Goal: Task Accomplishment & Management: Complete application form

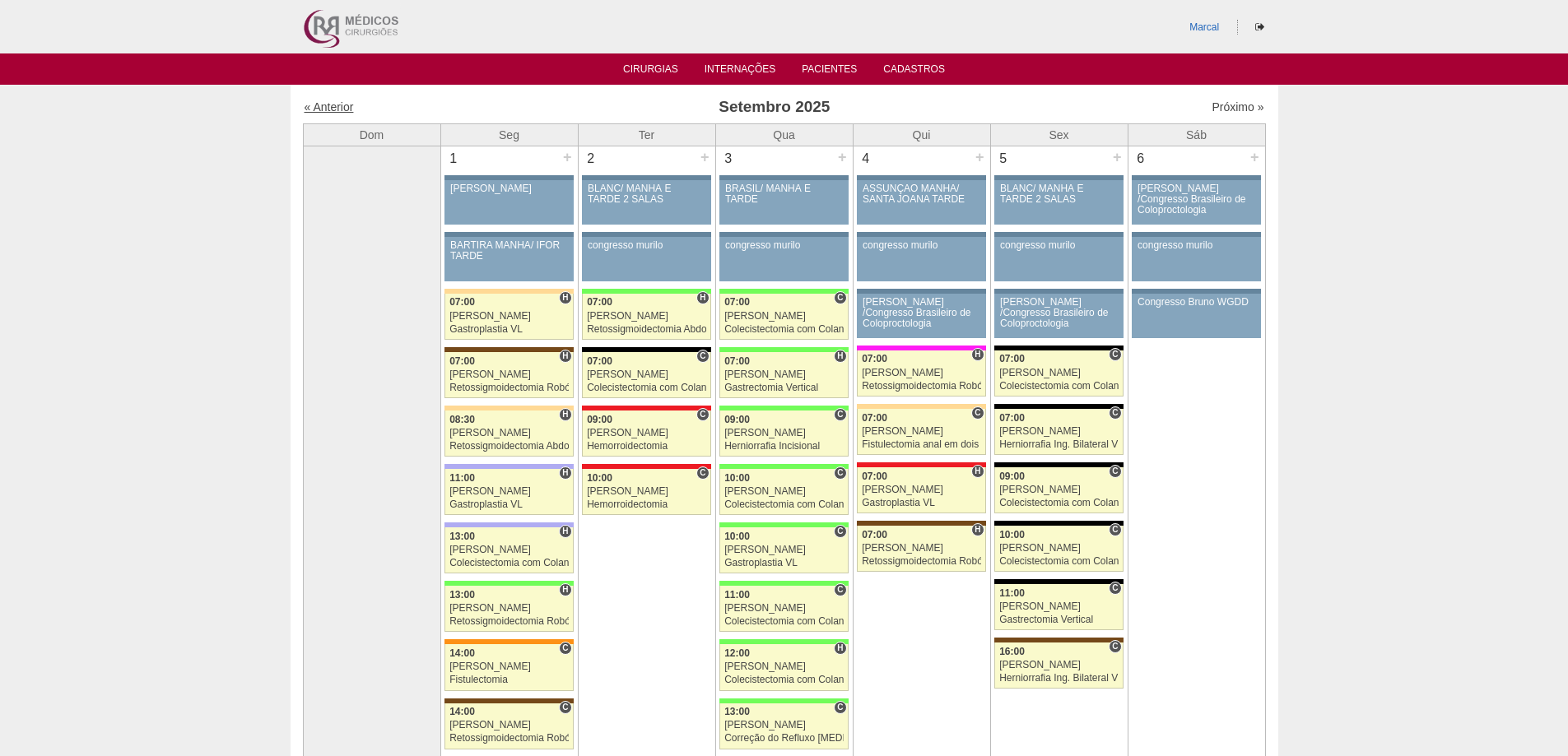
click at [334, 104] on link "« Anterior" at bounding box center [329, 107] width 50 height 13
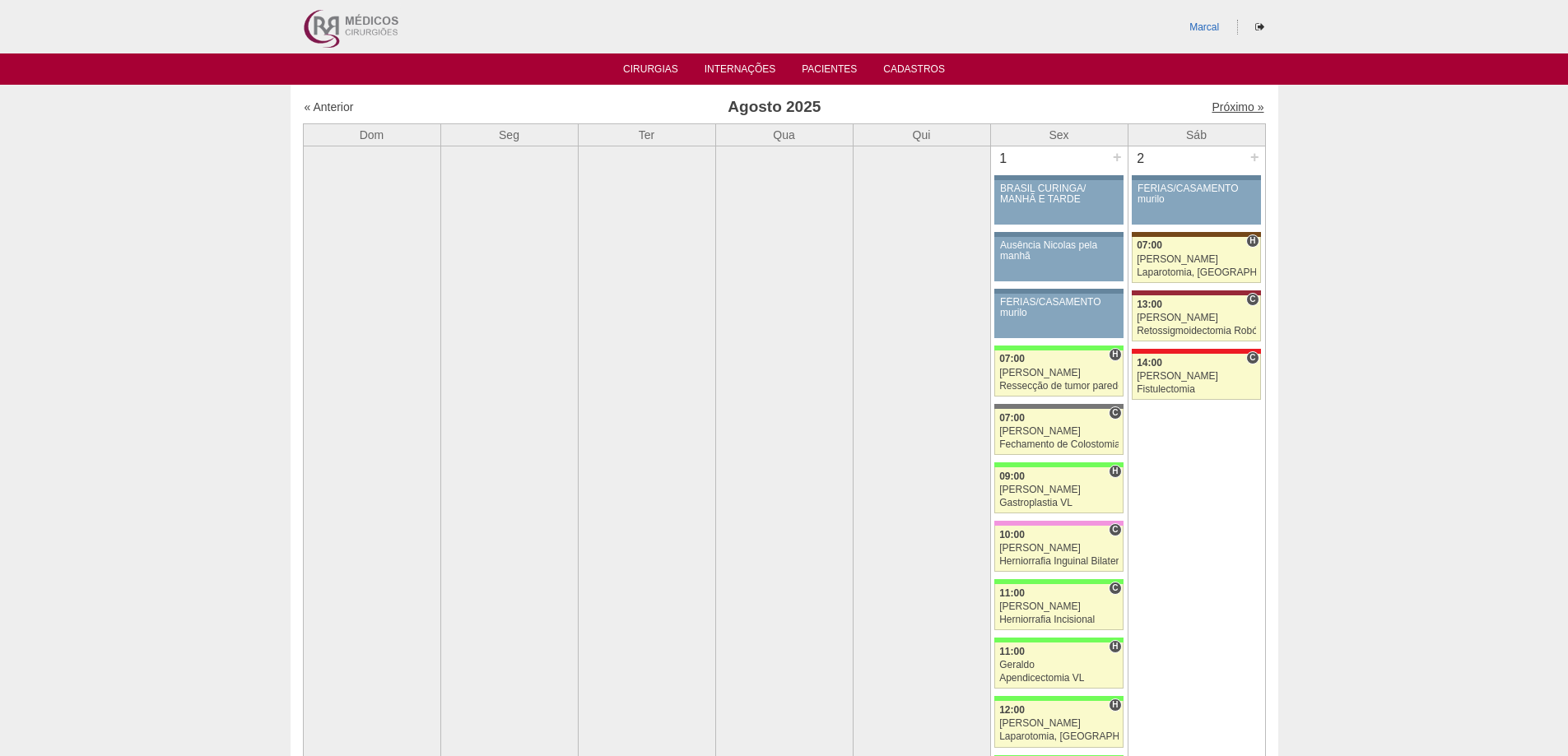
click at [1219, 105] on link "Próximo »" at bounding box center [1237, 107] width 52 height 13
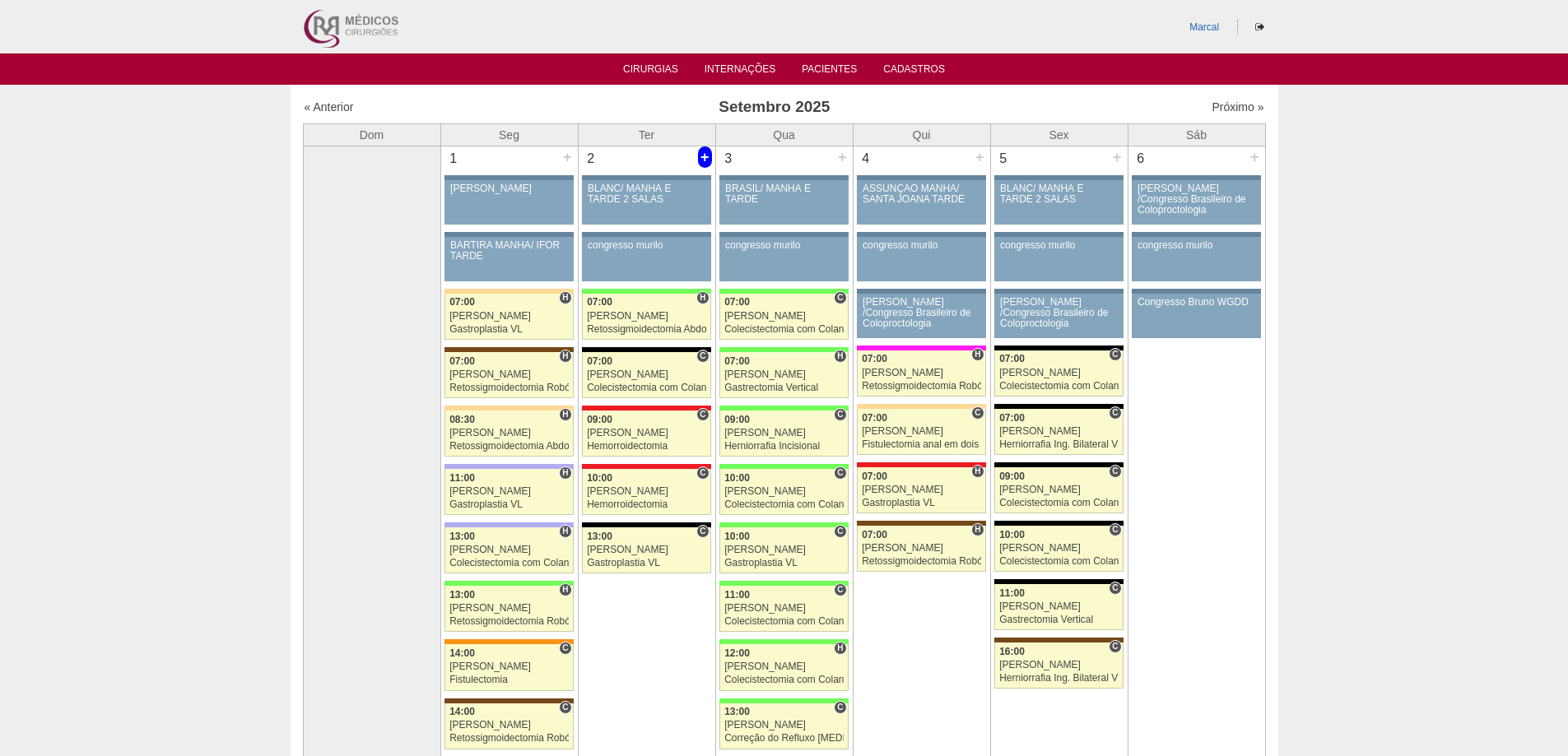
click at [701, 155] on div "+" at bounding box center [705, 157] width 14 height 21
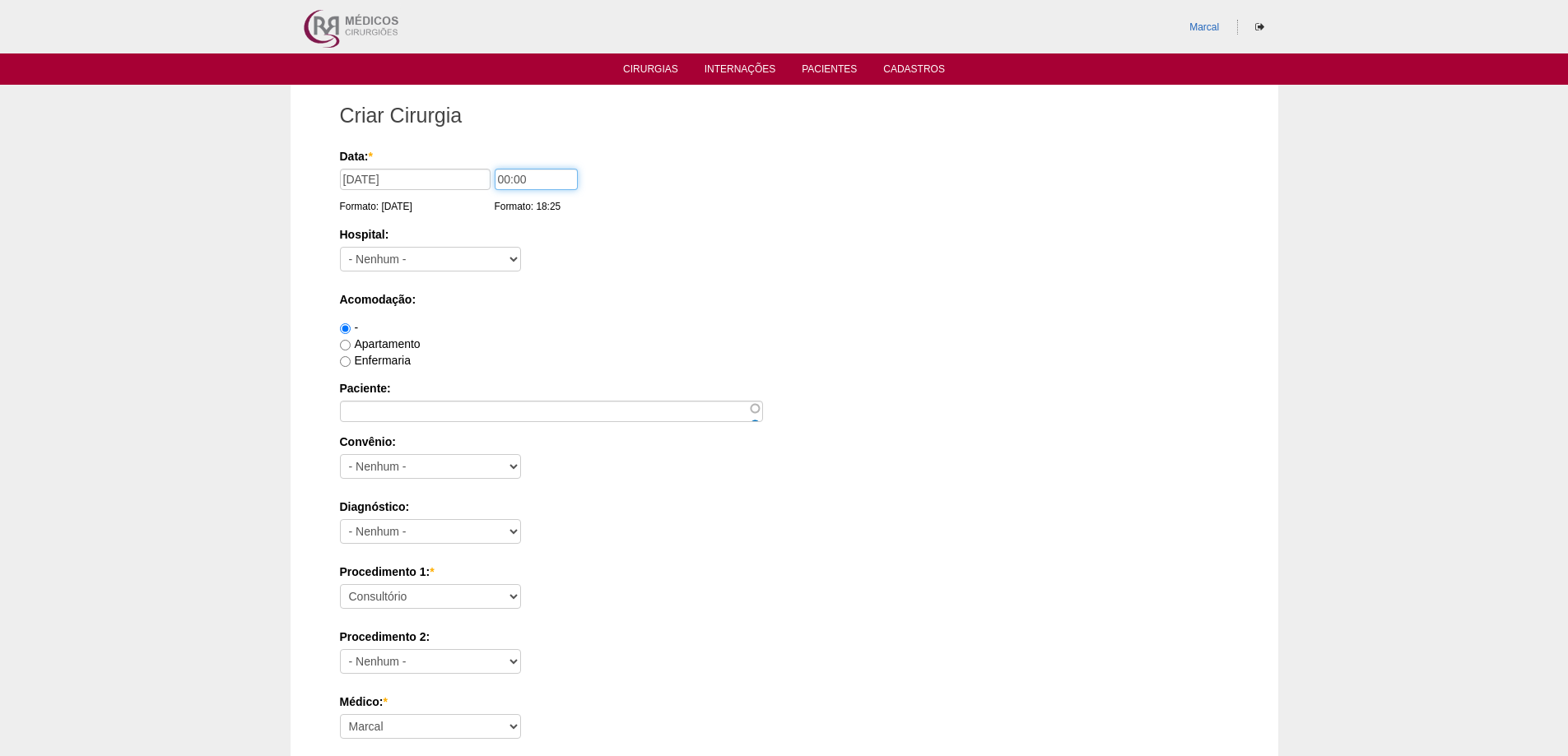
click at [506, 181] on input "00:00" at bounding box center [535, 180] width 83 height 21
type input "13:00"
click at [516, 256] on select "- Nenhum - 9 de Julho Albert Einstein Alvorada América Assunção Bartira Benefic…" at bounding box center [430, 260] width 181 height 25
select select "67"
click at [340, 247] on select "- Nenhum - 9 de Julho Albert Einstein Alvorada América Assunção Bartira Benefic…" at bounding box center [430, 260] width 181 height 25
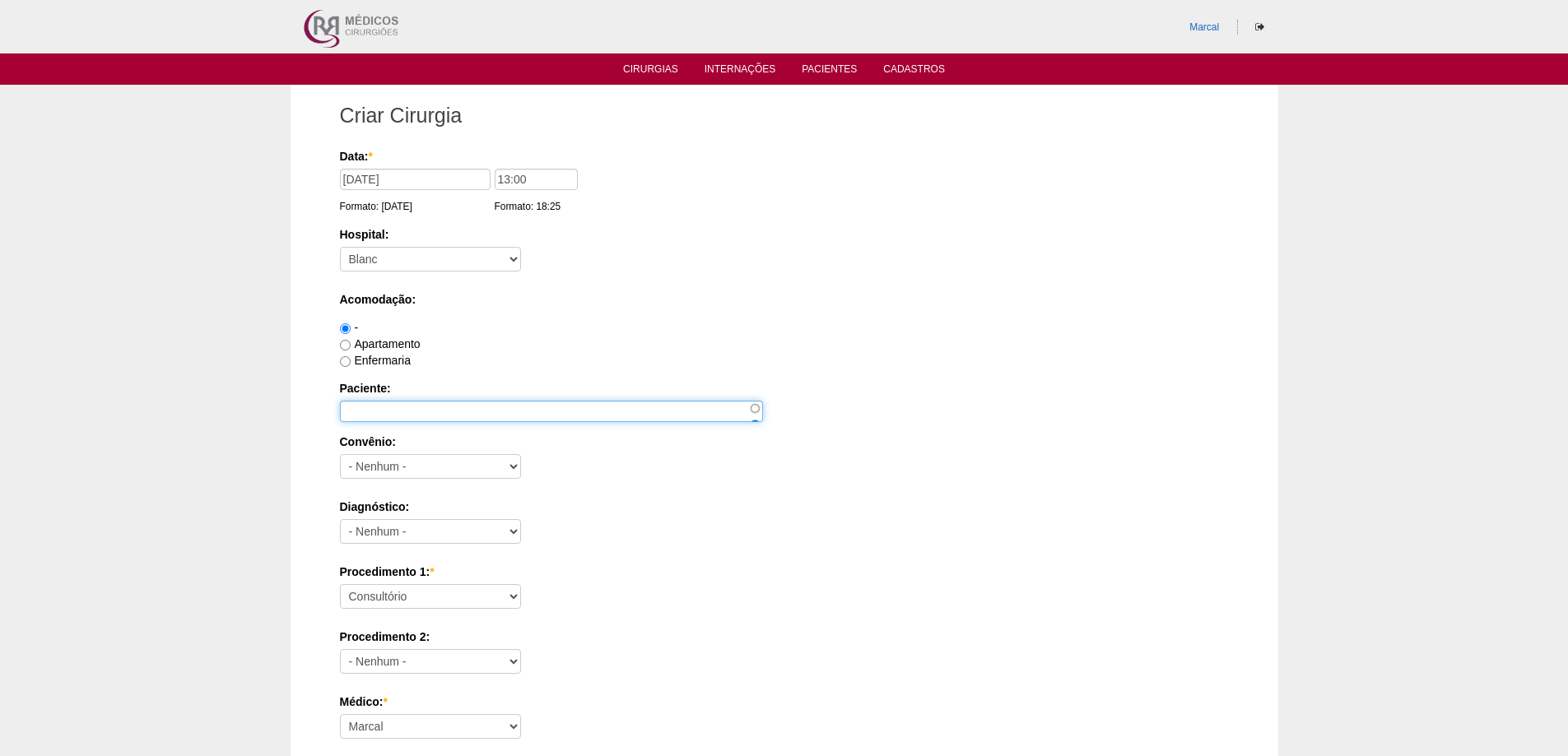
click at [368, 408] on input "Paciente:" at bounding box center [551, 412] width 423 height 21
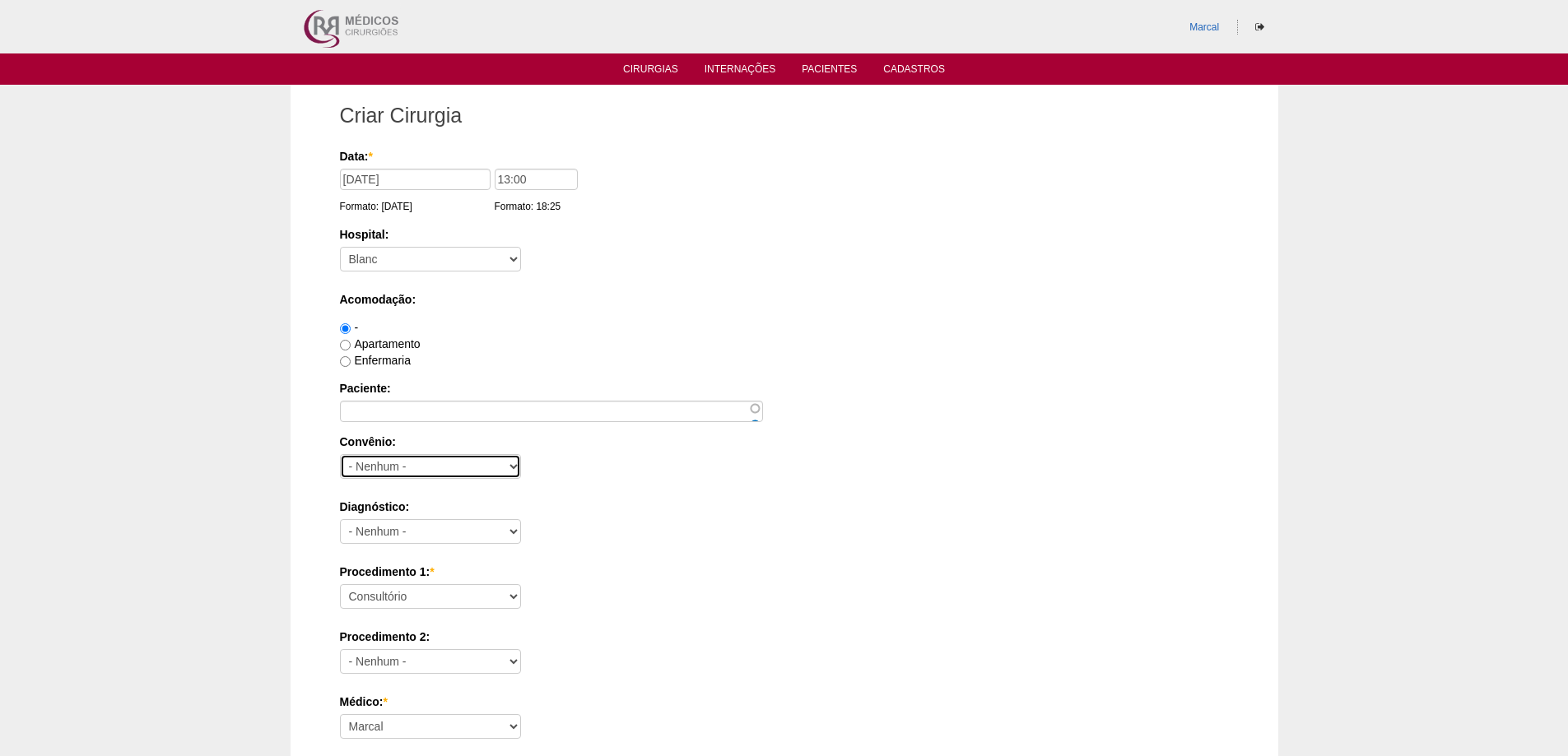
click at [512, 470] on select "- Nenhum - Abet Afresp Allianz Amil Blue Life Caasp Cabesp Caixa de Pensões Car…" at bounding box center [430, 467] width 181 height 25
click at [506, 179] on input "13:00" at bounding box center [535, 180] width 83 height 21
type input "12:00"
click at [512, 465] on select "- Nenhum - Abet Afresp Allianz Amil Blue Life Caasp Cabesp Caixa de Pensões Car…" at bounding box center [430, 467] width 181 height 25
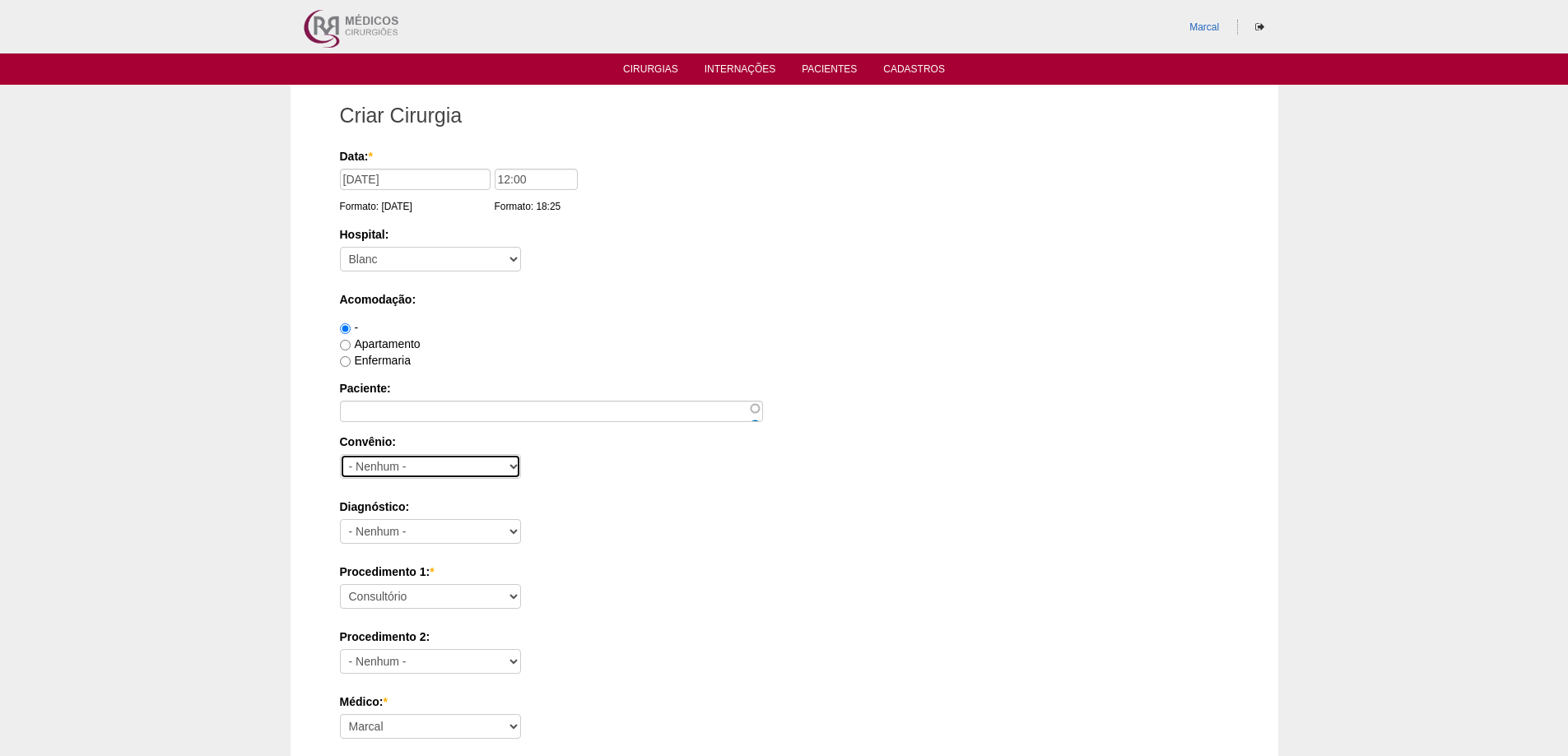
select select "8907"
click at [340, 454] on select "- Nenhum - Abet Afresp Allianz Amil Blue Life Caasp Cabesp Caixa de Pensões Car…" at bounding box center [430, 467] width 181 height 25
click at [349, 347] on input "Apartamento" at bounding box center [345, 345] width 11 height 11
radio input "true"
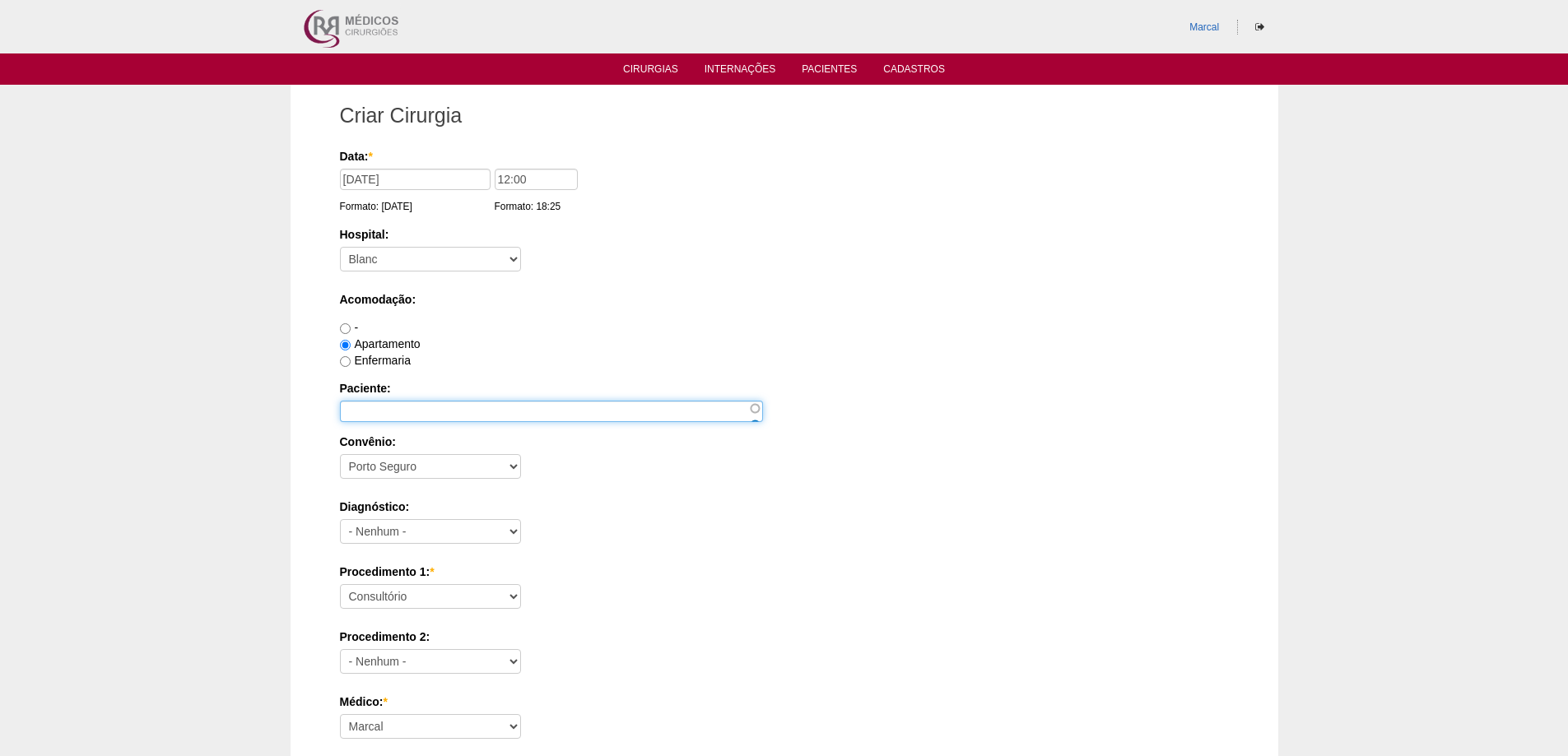
drag, startPoint x: 361, startPoint y: 406, endPoint x: 364, endPoint y: 418, distance: 12.4
click at [364, 418] on input "Paciente:" at bounding box center [551, 412] width 423 height 21
type input "[PERSON_NAME]"
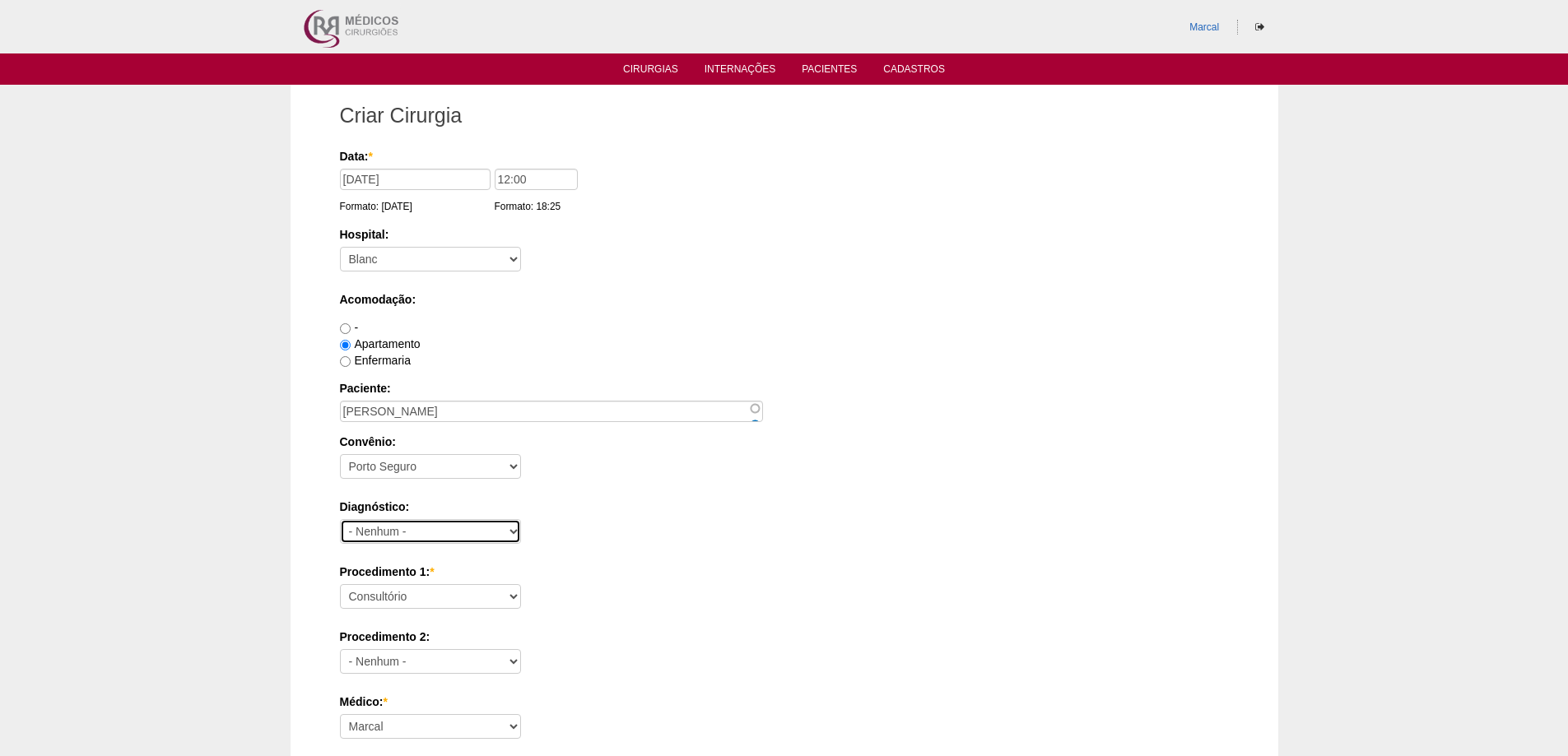
click at [514, 532] on select "- Nenhum - Abdome Agudo Abscesso Hepático Abscesso Perianal Abscesso Peritoneal…" at bounding box center [430, 532] width 181 height 25
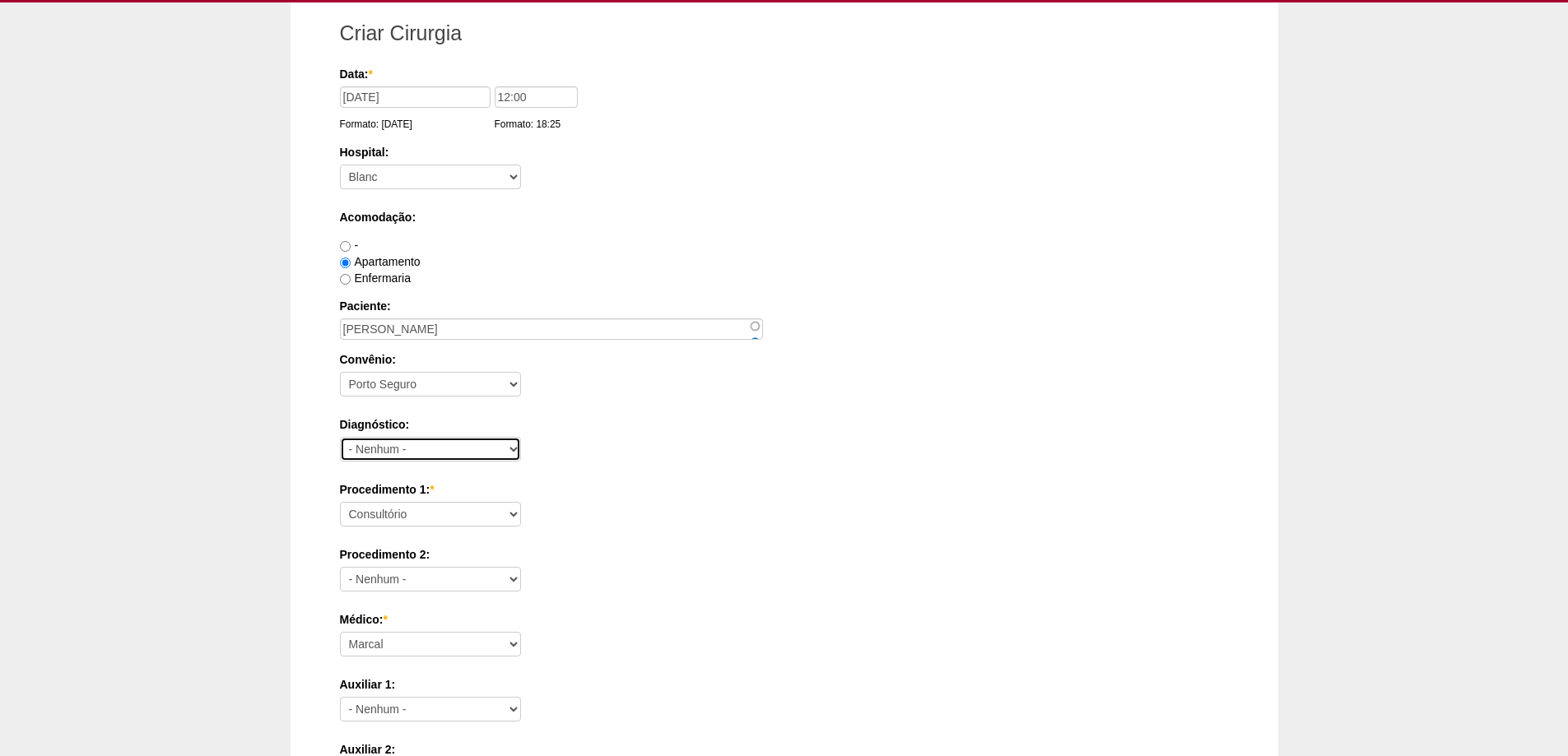
scroll to position [165, 0]
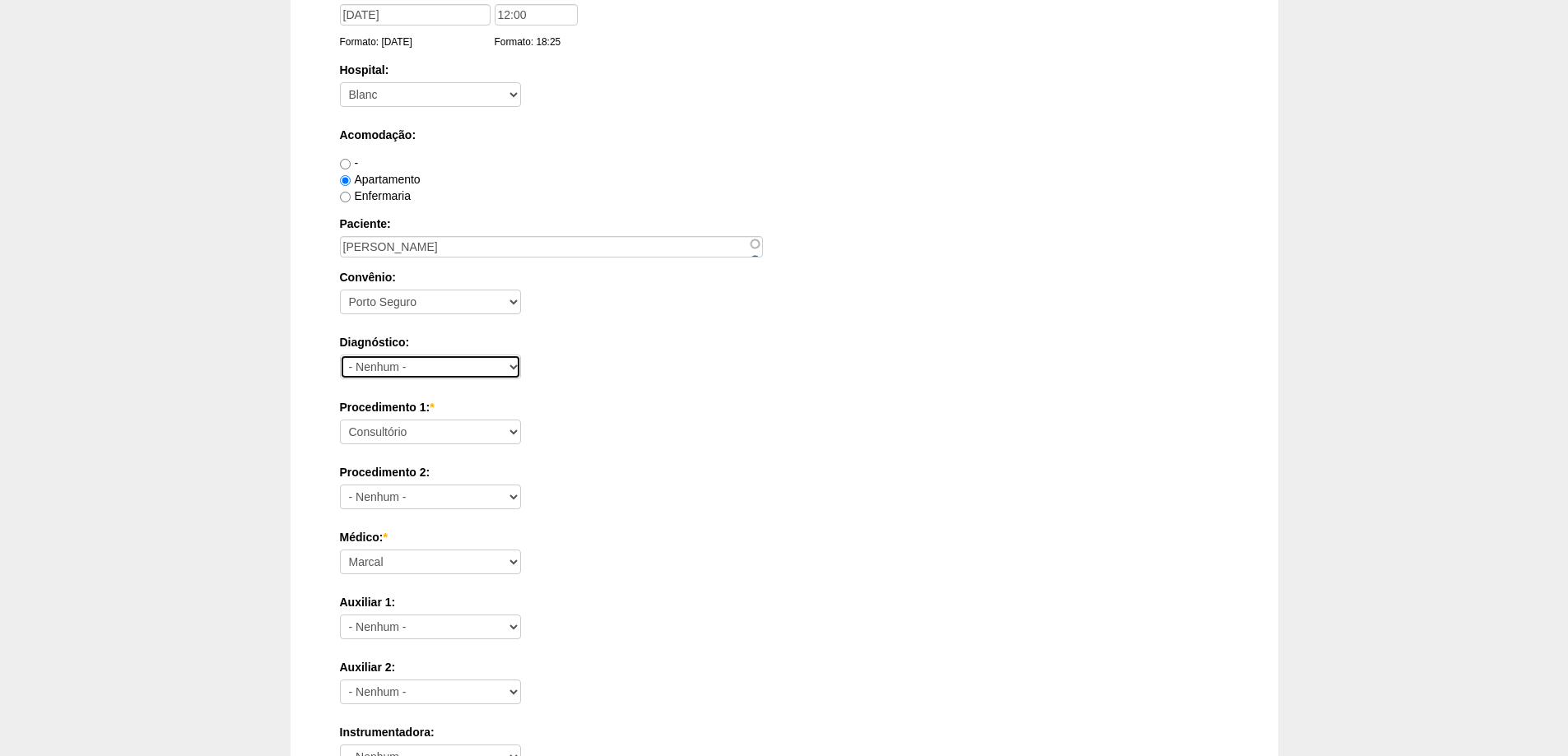
click at [512, 364] on select "- Nenhum - Abdome Agudo Abscesso Hepático Abscesso Perianal Abscesso Peritoneal…" at bounding box center [430, 367] width 181 height 25
select select "3707"
click at [340, 355] on select "- Nenhum - Abdome Agudo Abscesso Hepático Abscesso Perianal Abscesso Peritoneal…" at bounding box center [430, 367] width 181 height 25
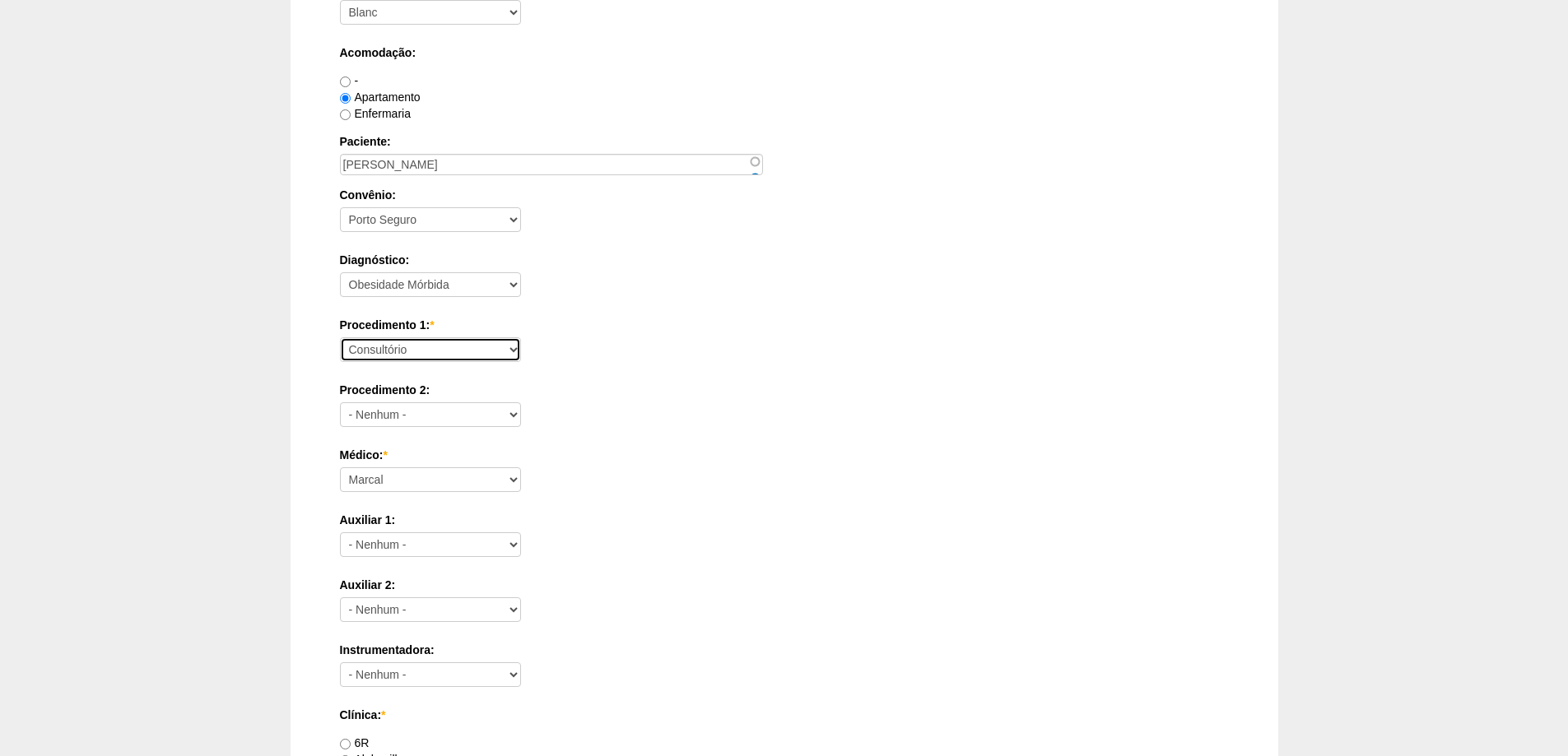
click at [512, 345] on select "Consultório Abscesso Hepático - Drenagem Abscesso perianal Amputação Abdômino P…" at bounding box center [430, 350] width 181 height 25
select select "3710"
click at [340, 337] on select "Consultório Abscesso Hepático - Drenagem Abscesso perianal Amputação Abdômino P…" at bounding box center [430, 350] width 181 height 25
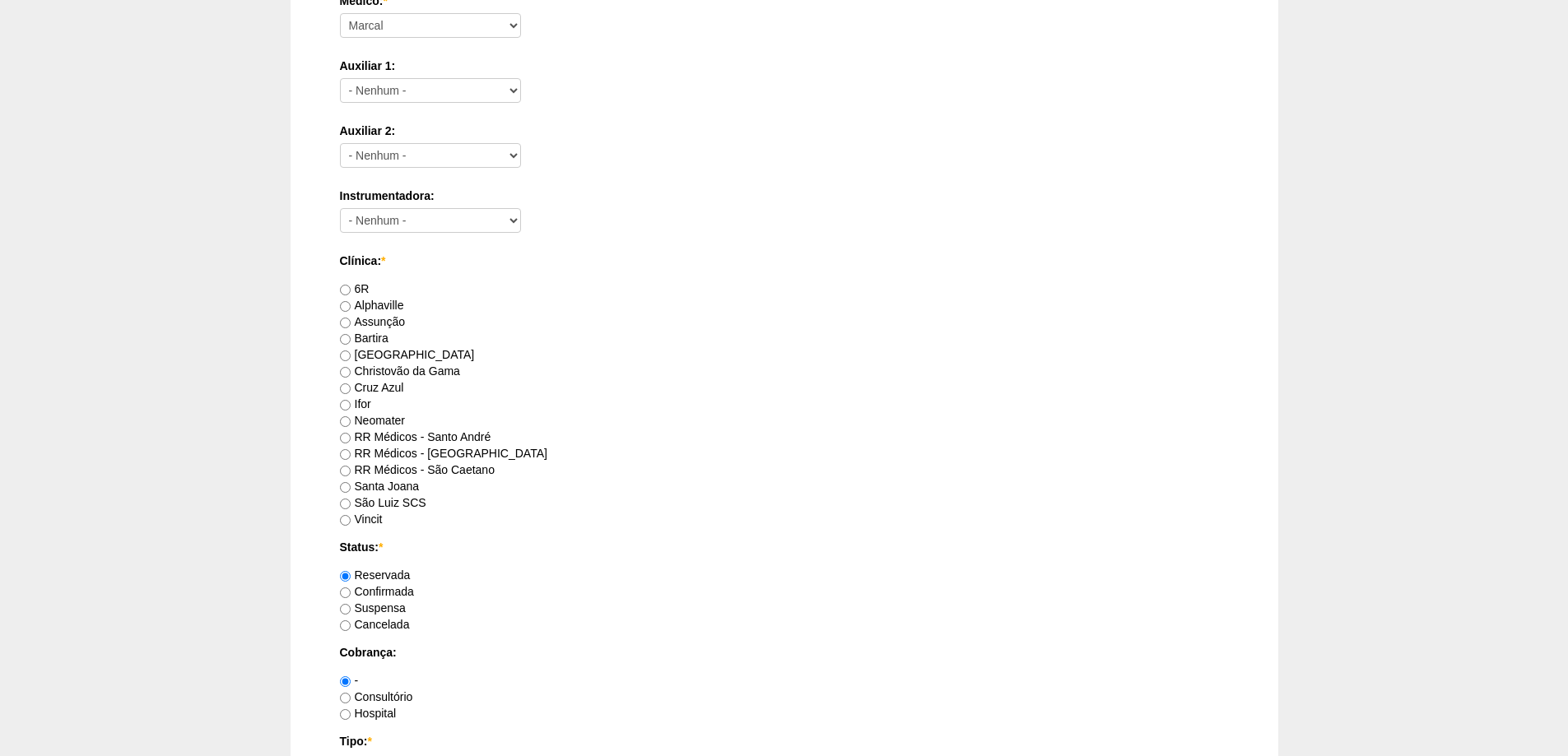
scroll to position [741, 0]
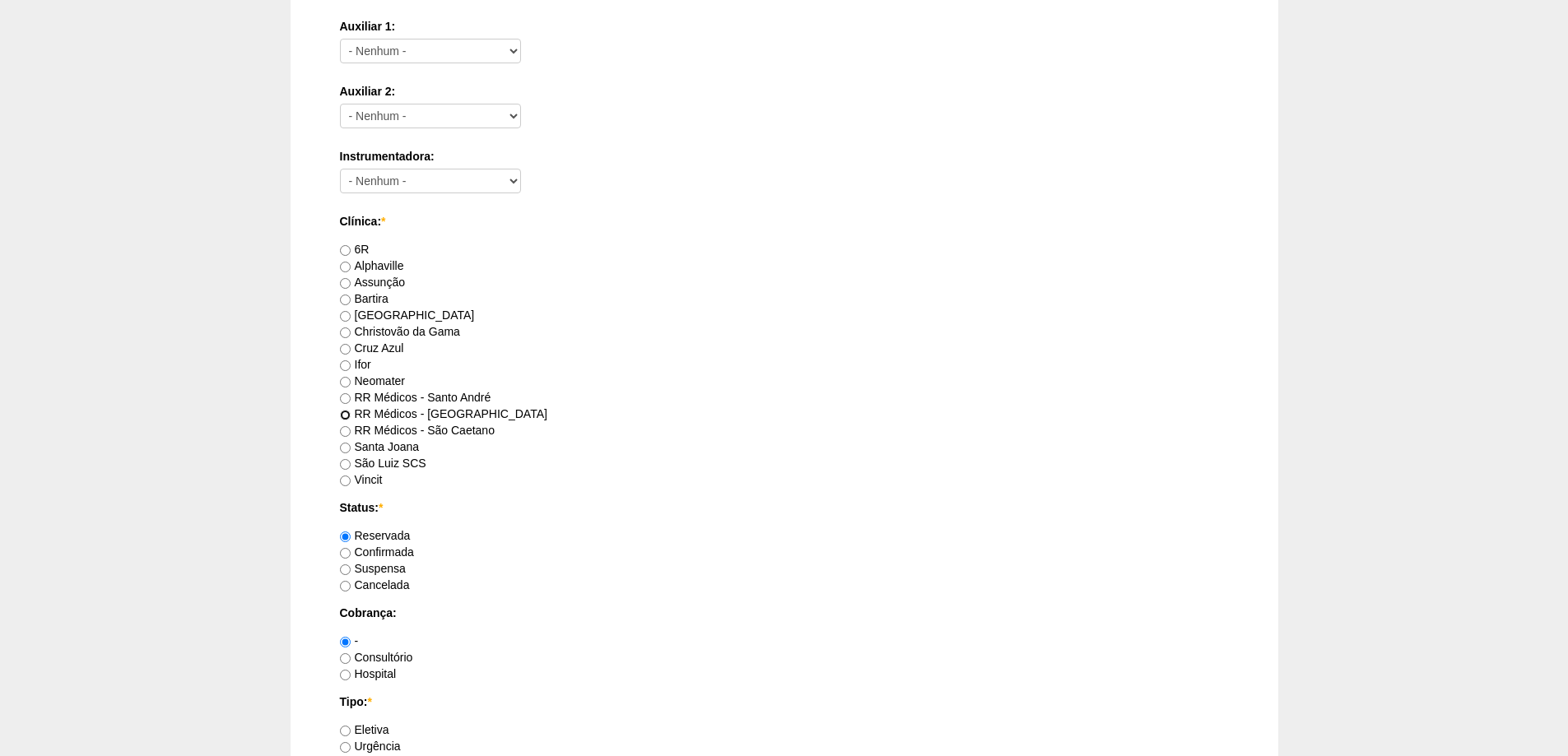
click at [345, 414] on input "RR Médicos - São Bernardo do Campo" at bounding box center [345, 415] width 11 height 11
radio input "true"
click at [346, 655] on input "Consultório" at bounding box center [345, 659] width 11 height 11
radio input "true"
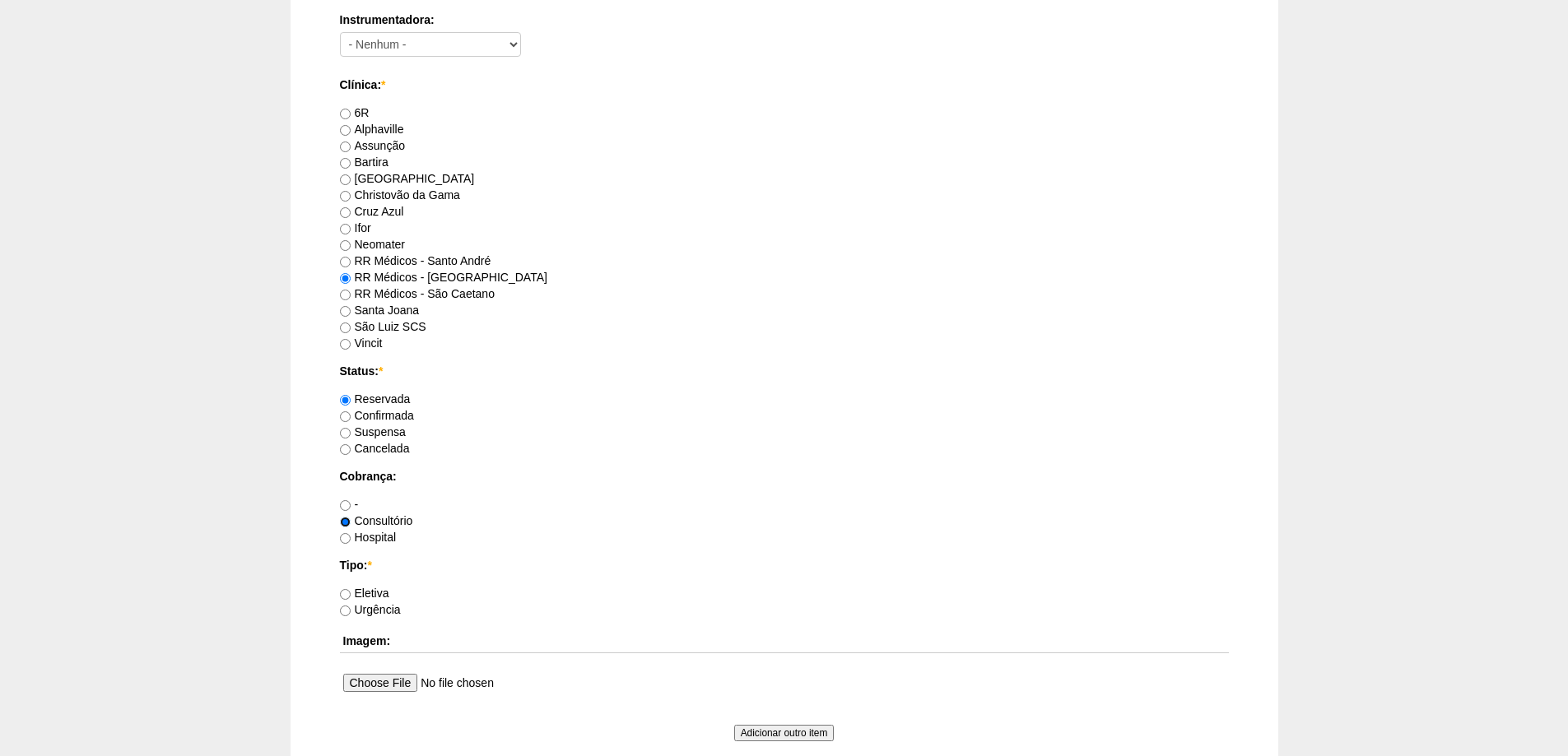
scroll to position [987, 0]
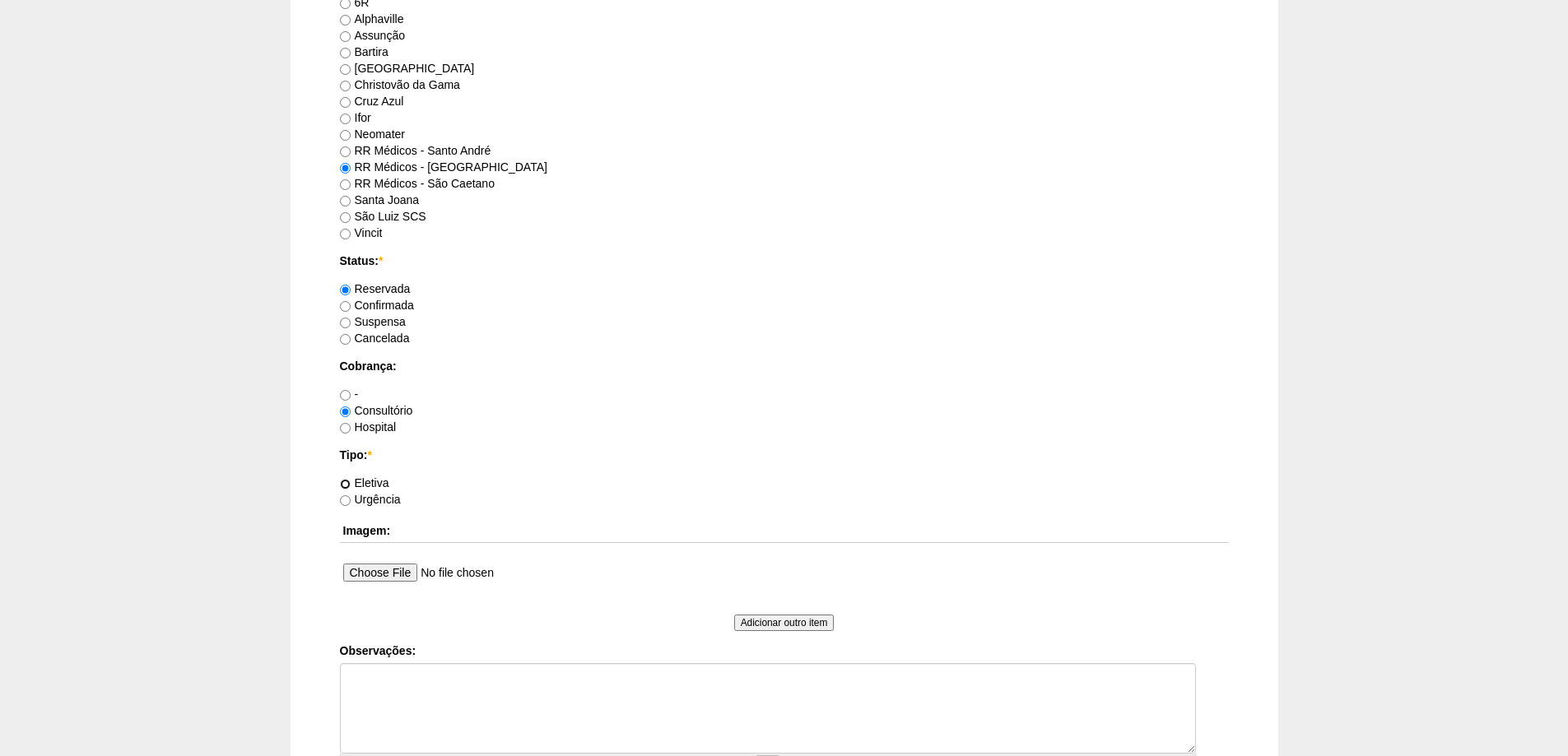
click at [347, 485] on input "Eletiva" at bounding box center [345, 485] width 11 height 11
radio input "true"
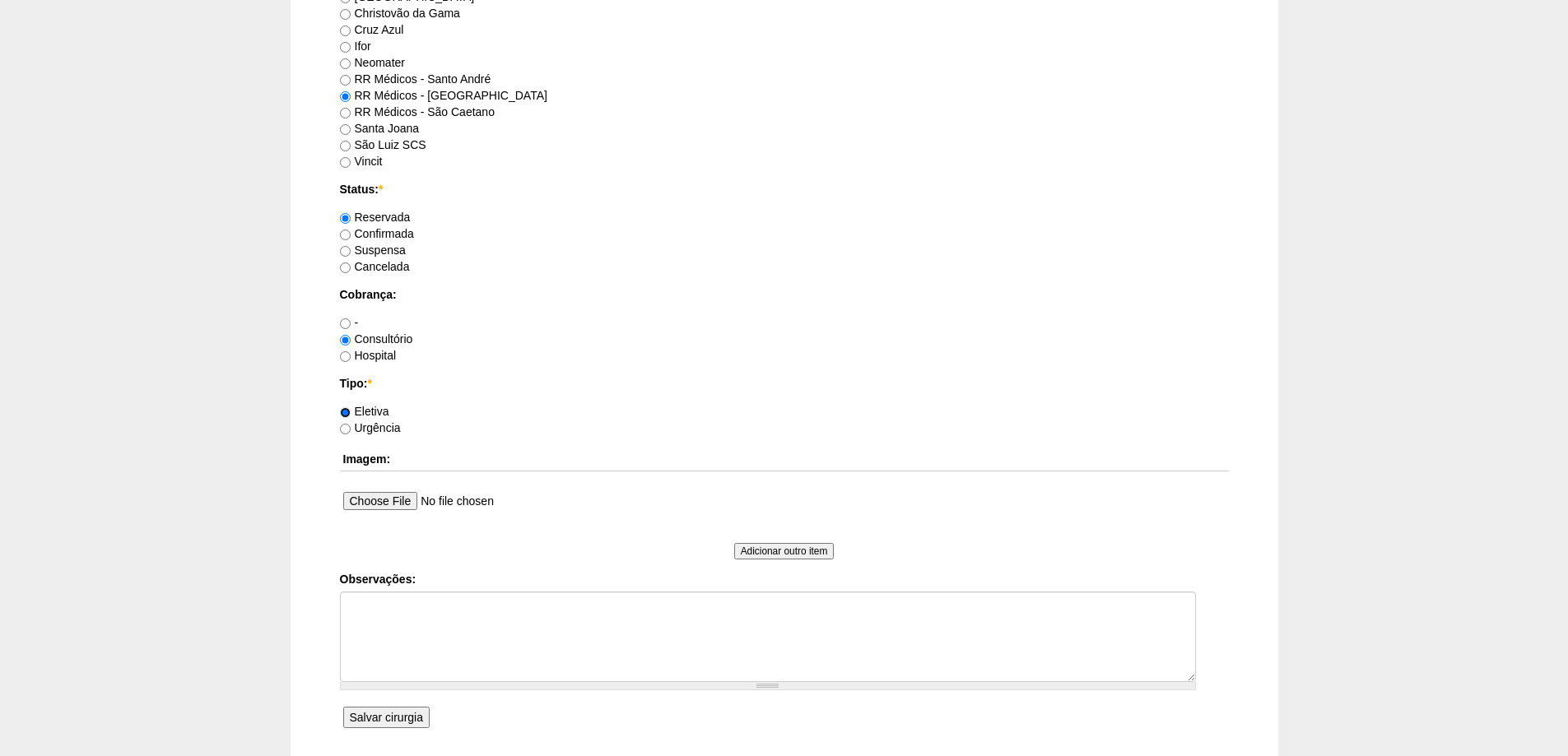
scroll to position [1194, 0]
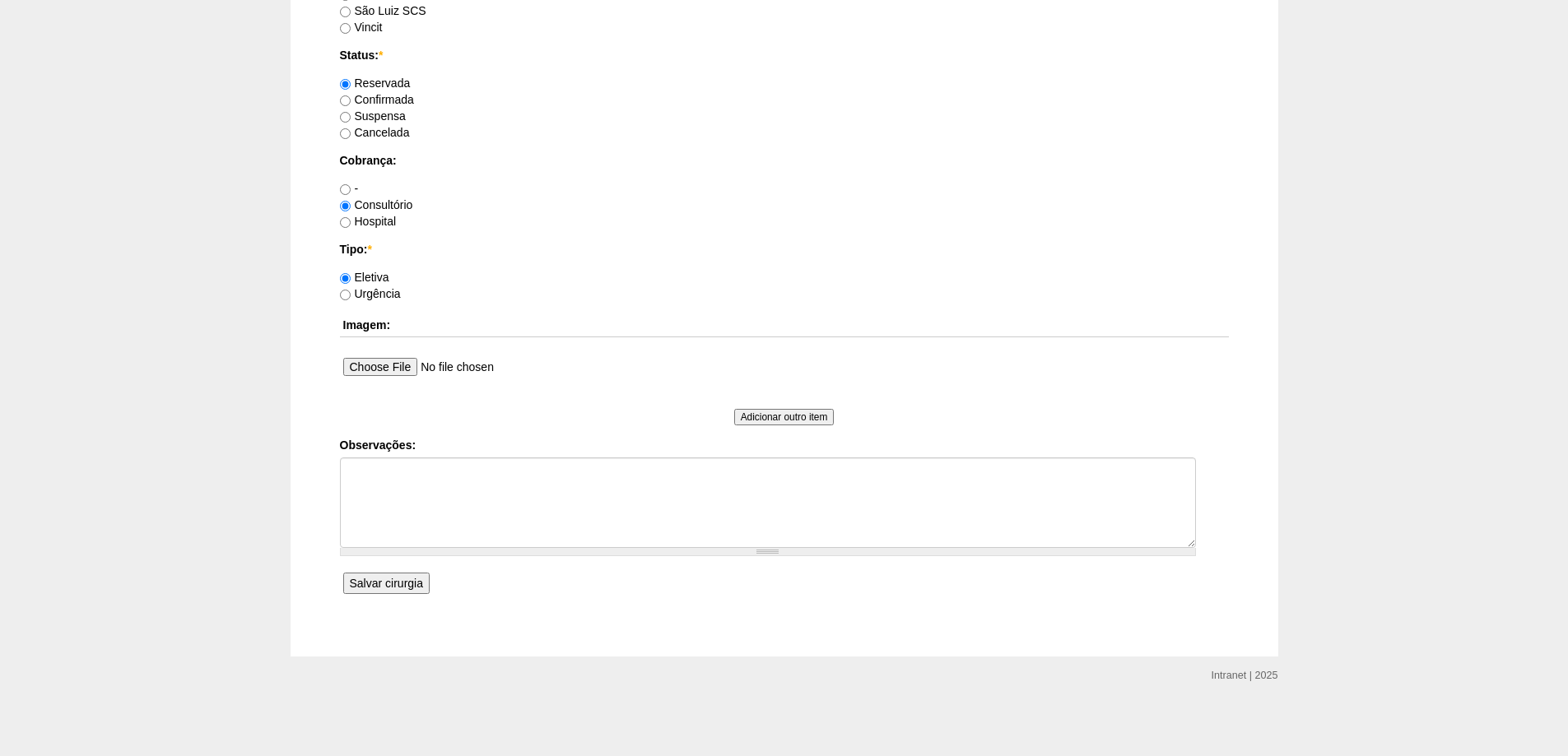
click at [388, 585] on input "Salvar cirurgia" at bounding box center [386, 583] width 86 height 21
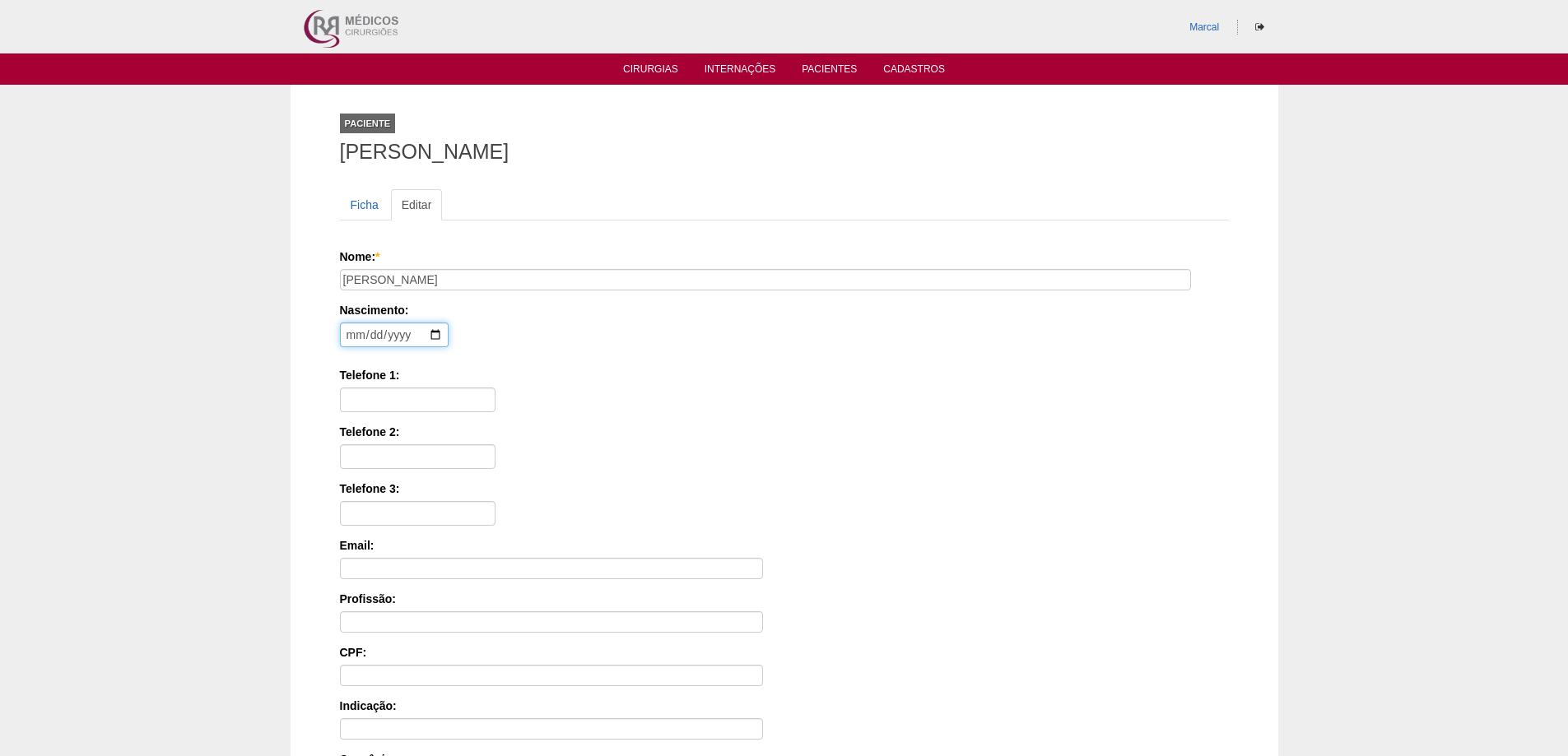
click at [357, 338] on input "date" at bounding box center [394, 335] width 109 height 25
type input "[DATE]"
click at [373, 390] on input "Telefone 1:" at bounding box center [417, 400] width 156 height 25
type input "11 95488 2809"
click at [367, 461] on input "Telefone 2:" at bounding box center [417, 457] width 156 height 25
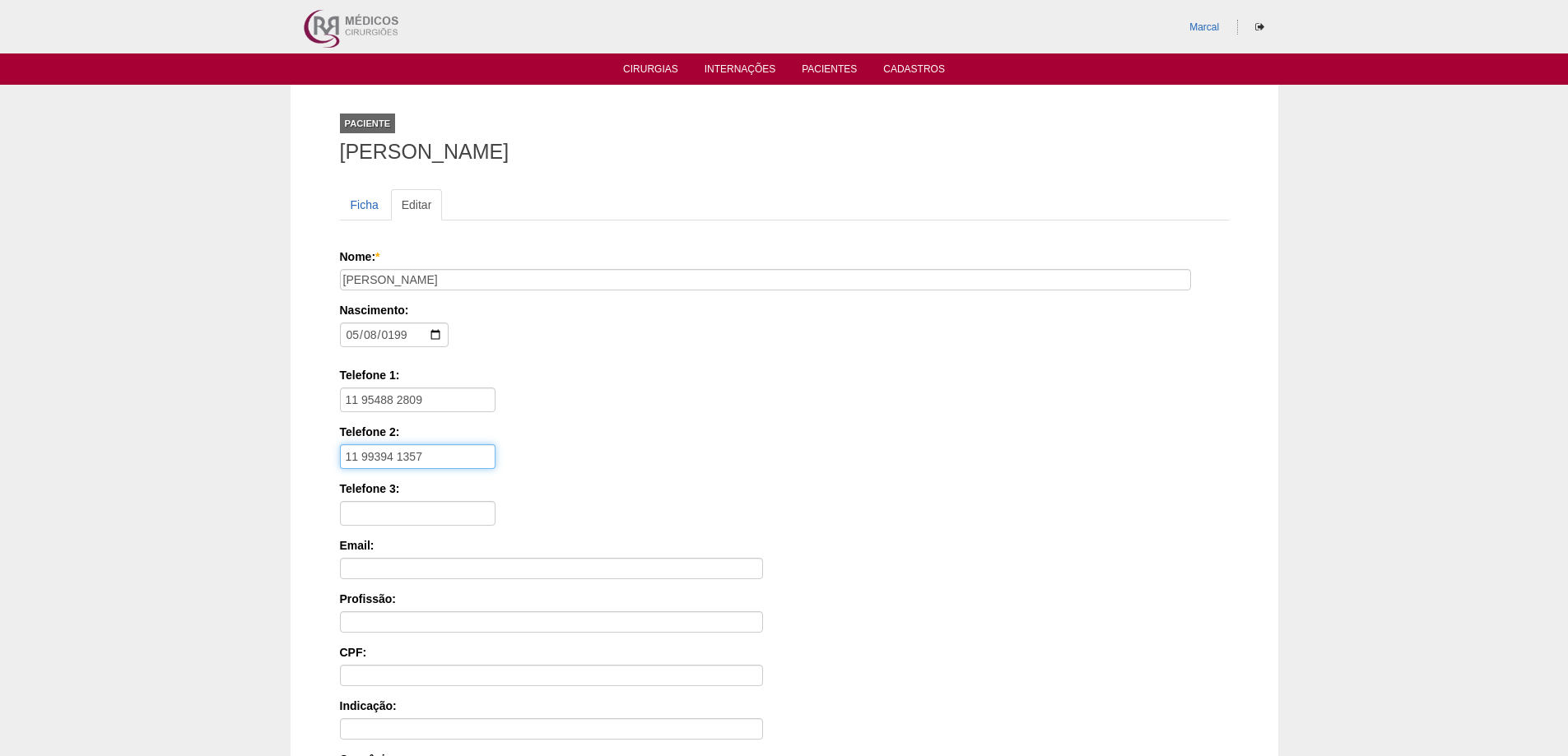
type input "11 99394 1357"
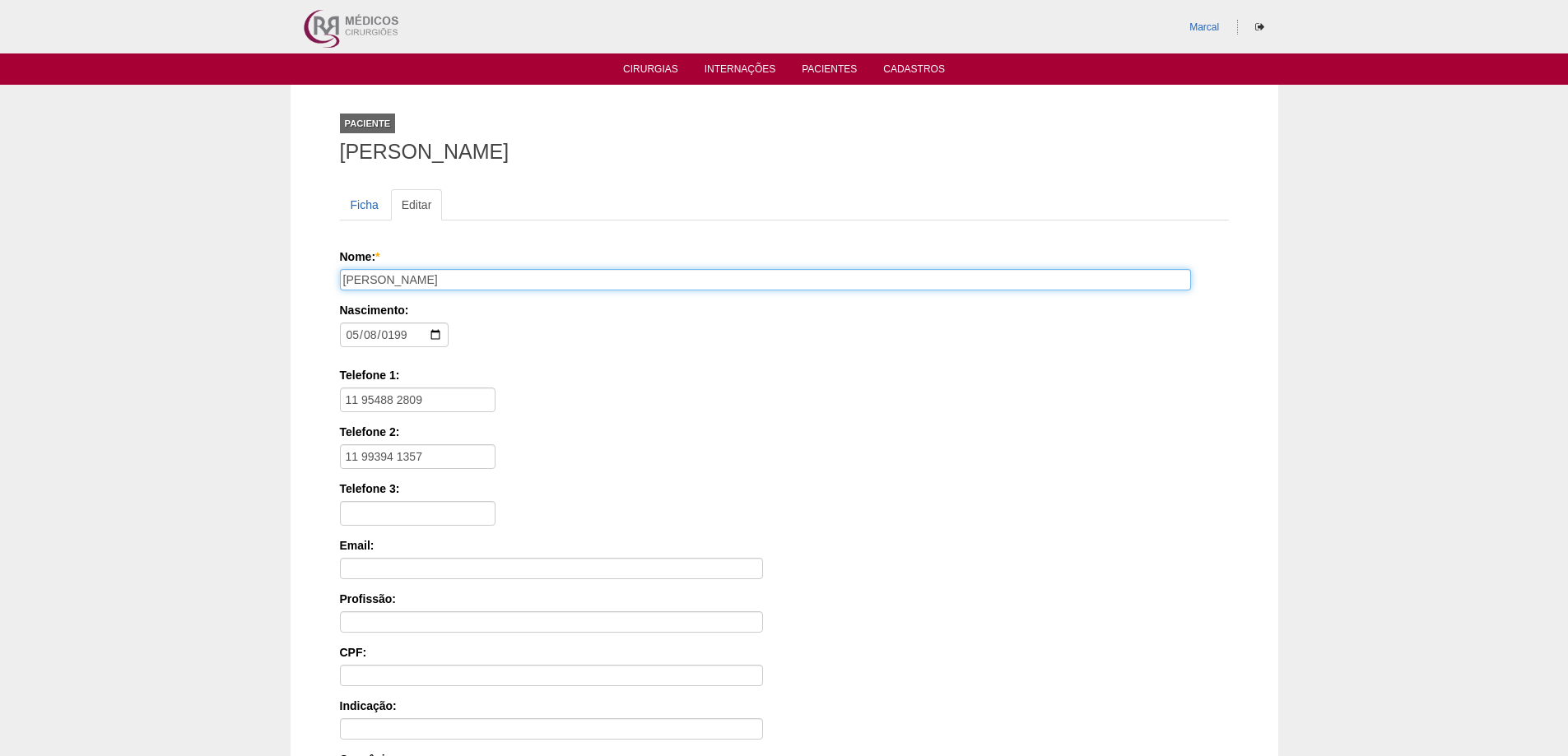
click at [395, 279] on input "[PERSON_NAME]" at bounding box center [765, 280] width 851 height 21
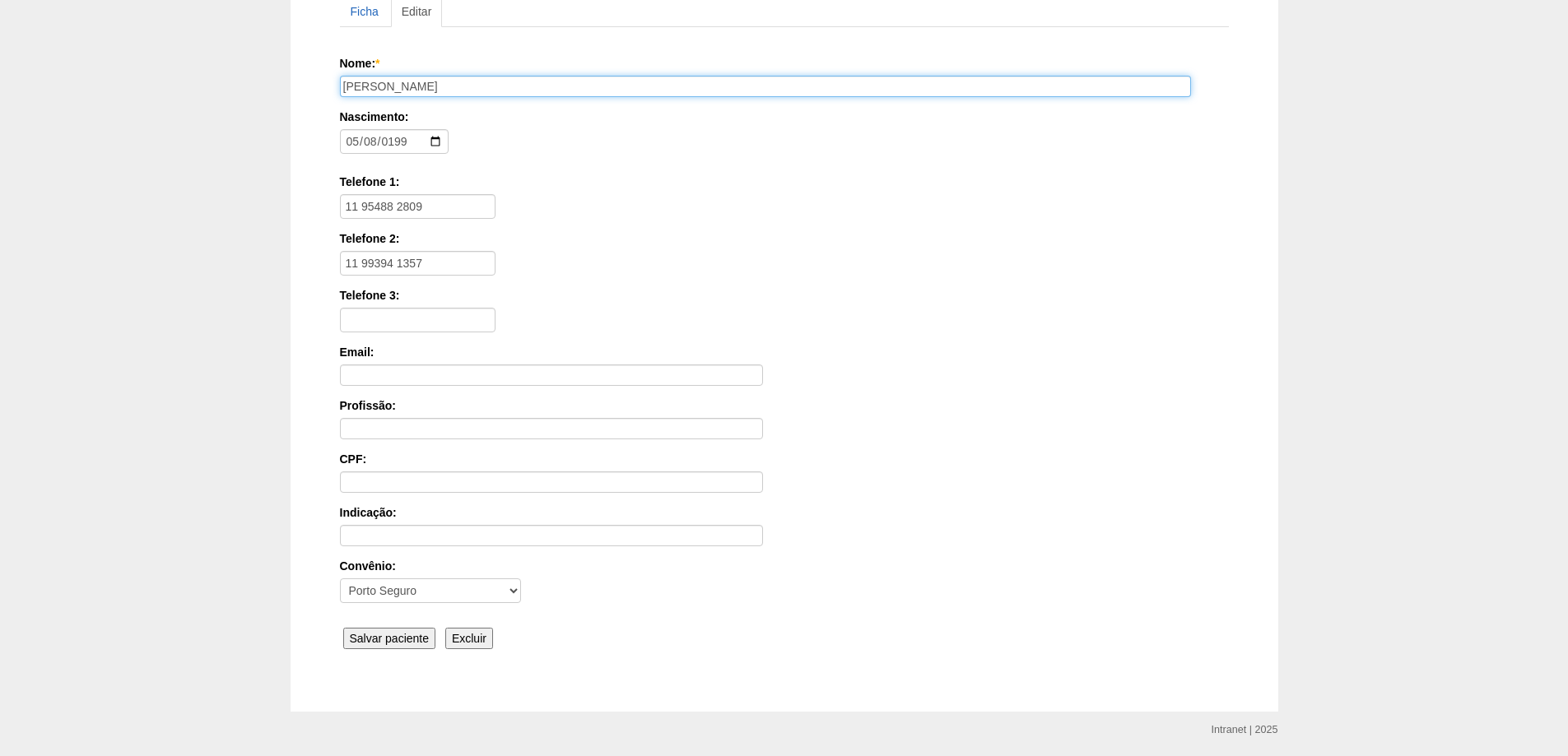
scroll to position [247, 0]
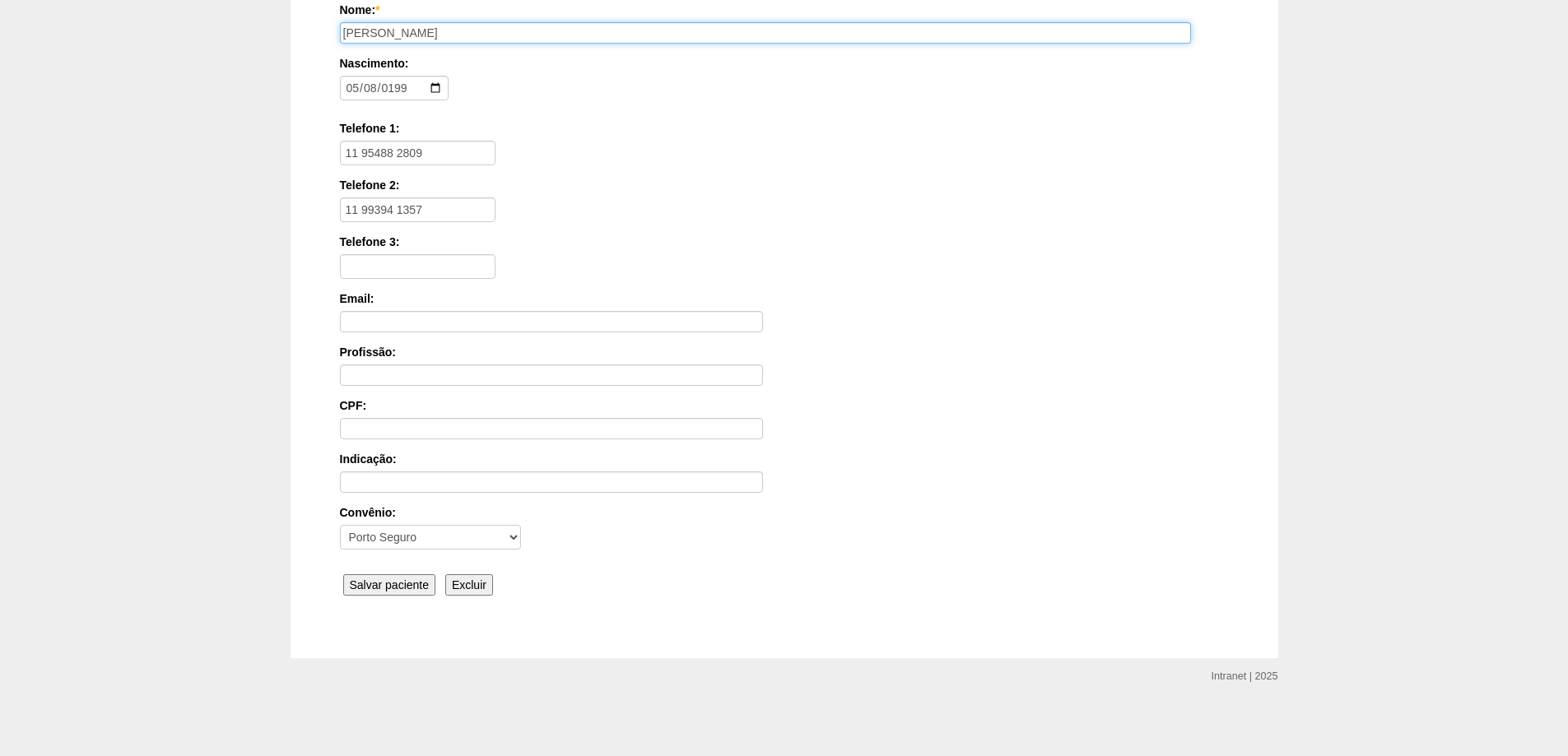
type input "[PERSON_NAME]"
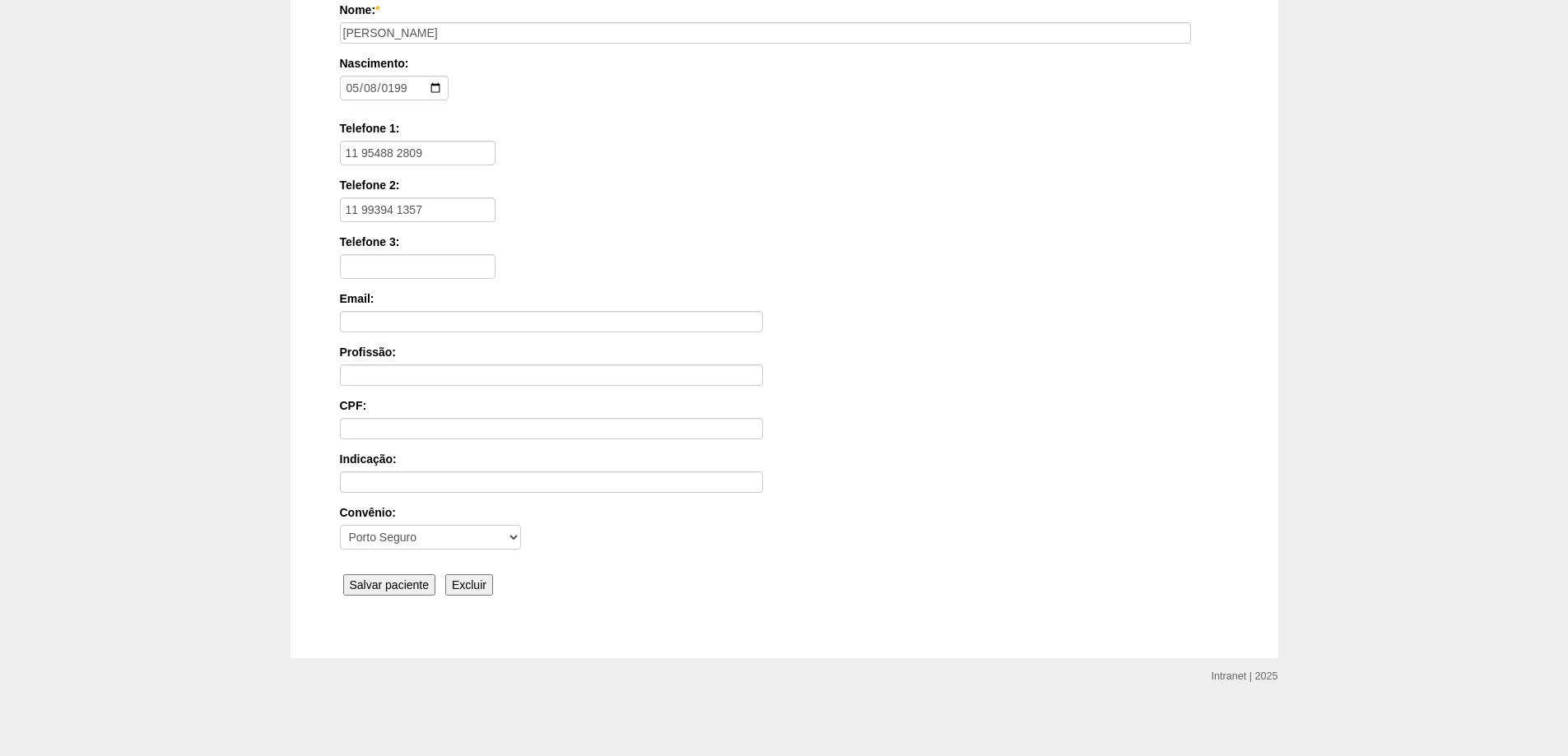
click at [410, 584] on input "Salvar paciente" at bounding box center [390, 585] width 93 height 21
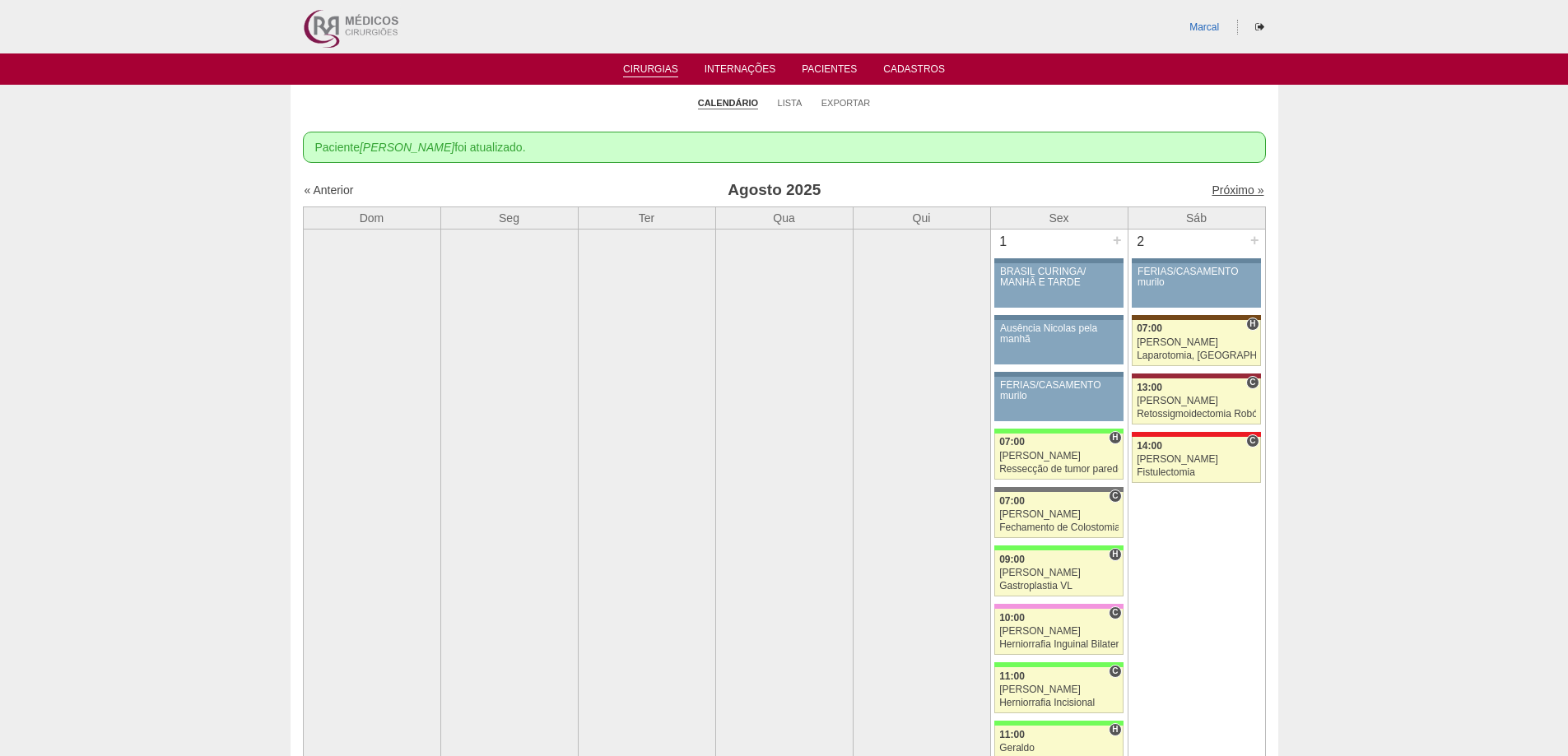
click at [1217, 191] on link "Próximo »" at bounding box center [1237, 189] width 52 height 13
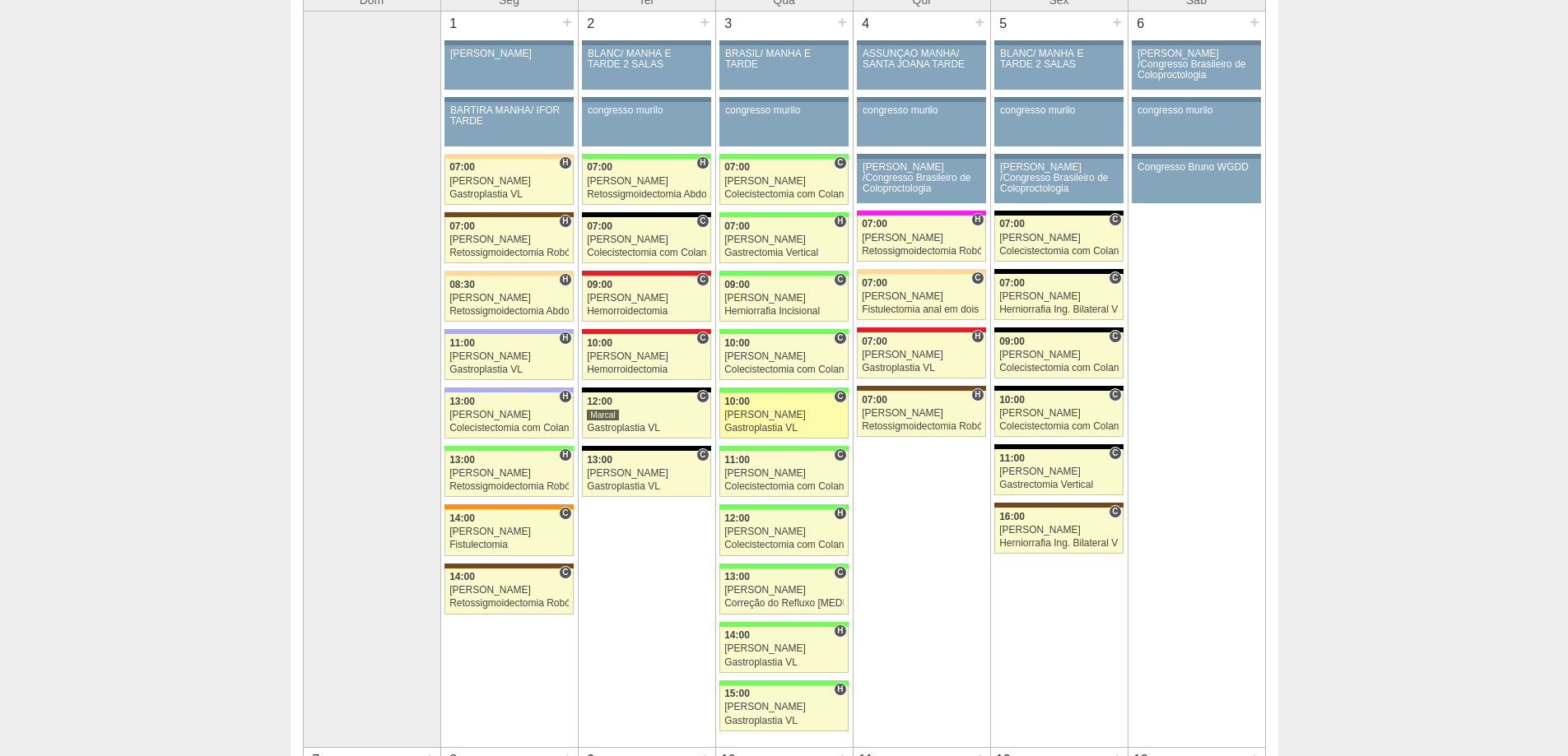
scroll to position [165, 0]
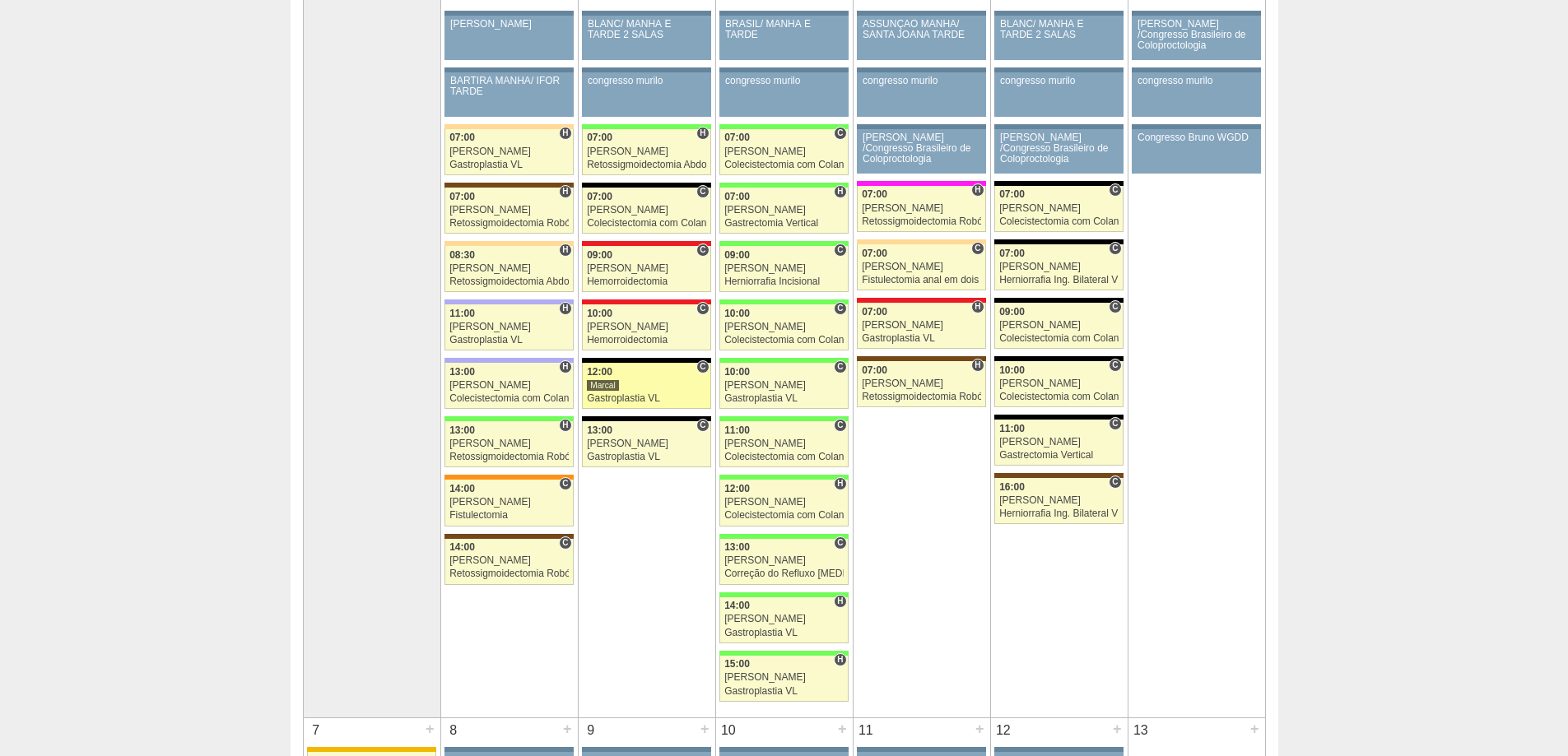
click at [621, 398] on div "Gastroplastia VL" at bounding box center [647, 398] width 119 height 11
